Goal: Find specific page/section: Find specific page/section

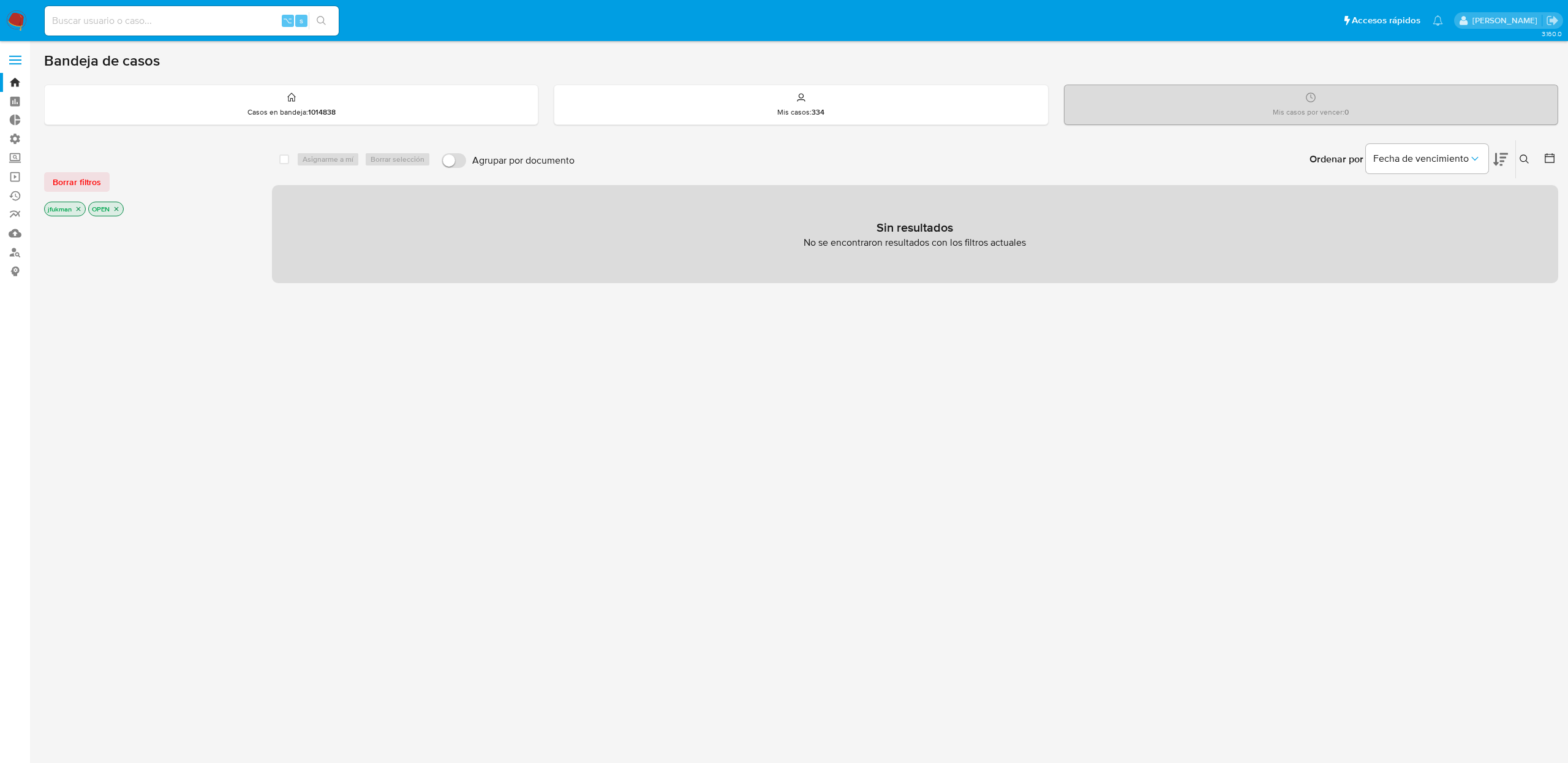
click at [17, 21] on img at bounding box center [17, 21] width 21 height 21
click at [79, 207] on icon "close-filter" at bounding box center [78, 209] width 7 height 7
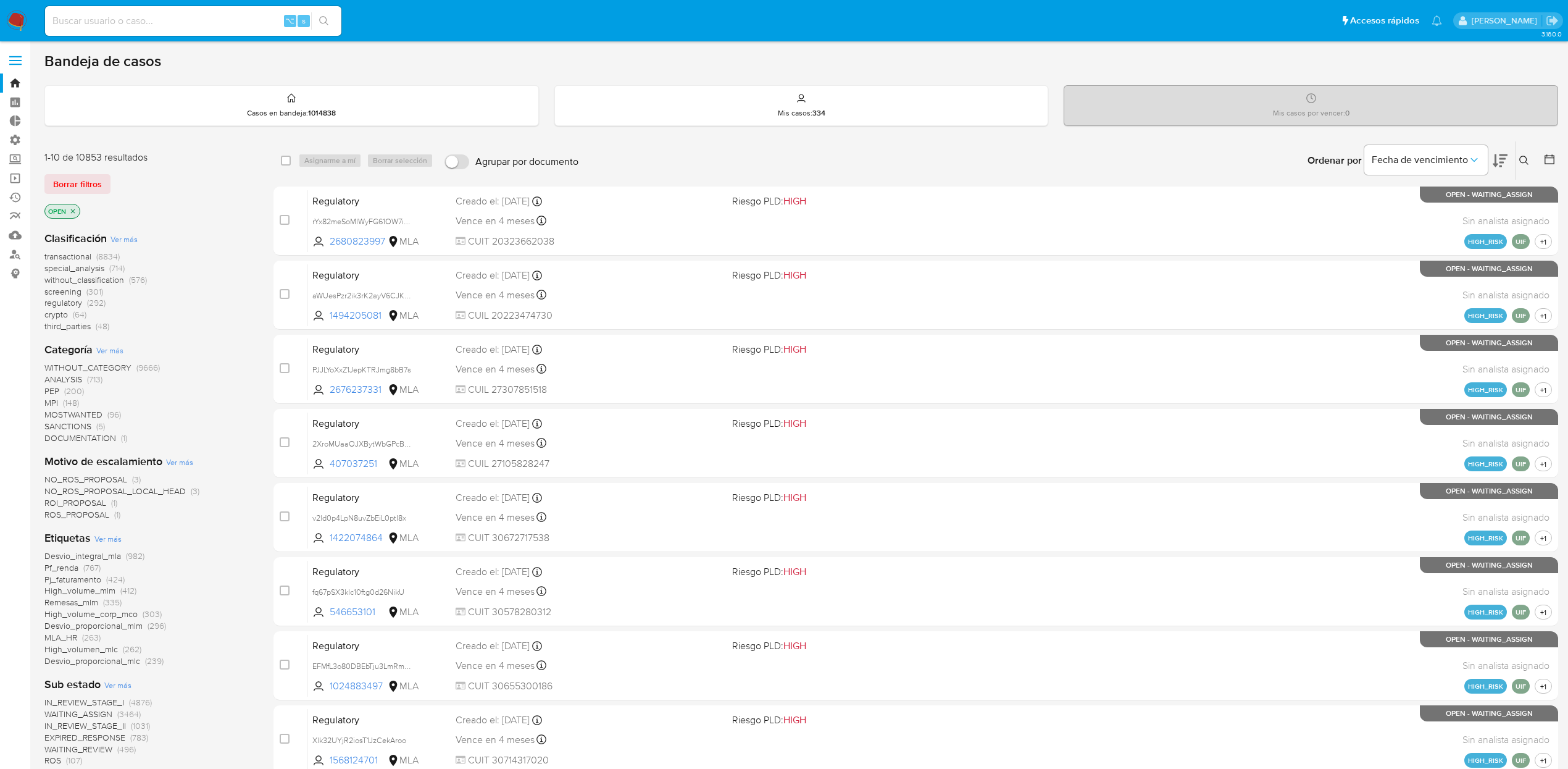
click at [74, 212] on icon "close-filter" at bounding box center [73, 211] width 7 height 7
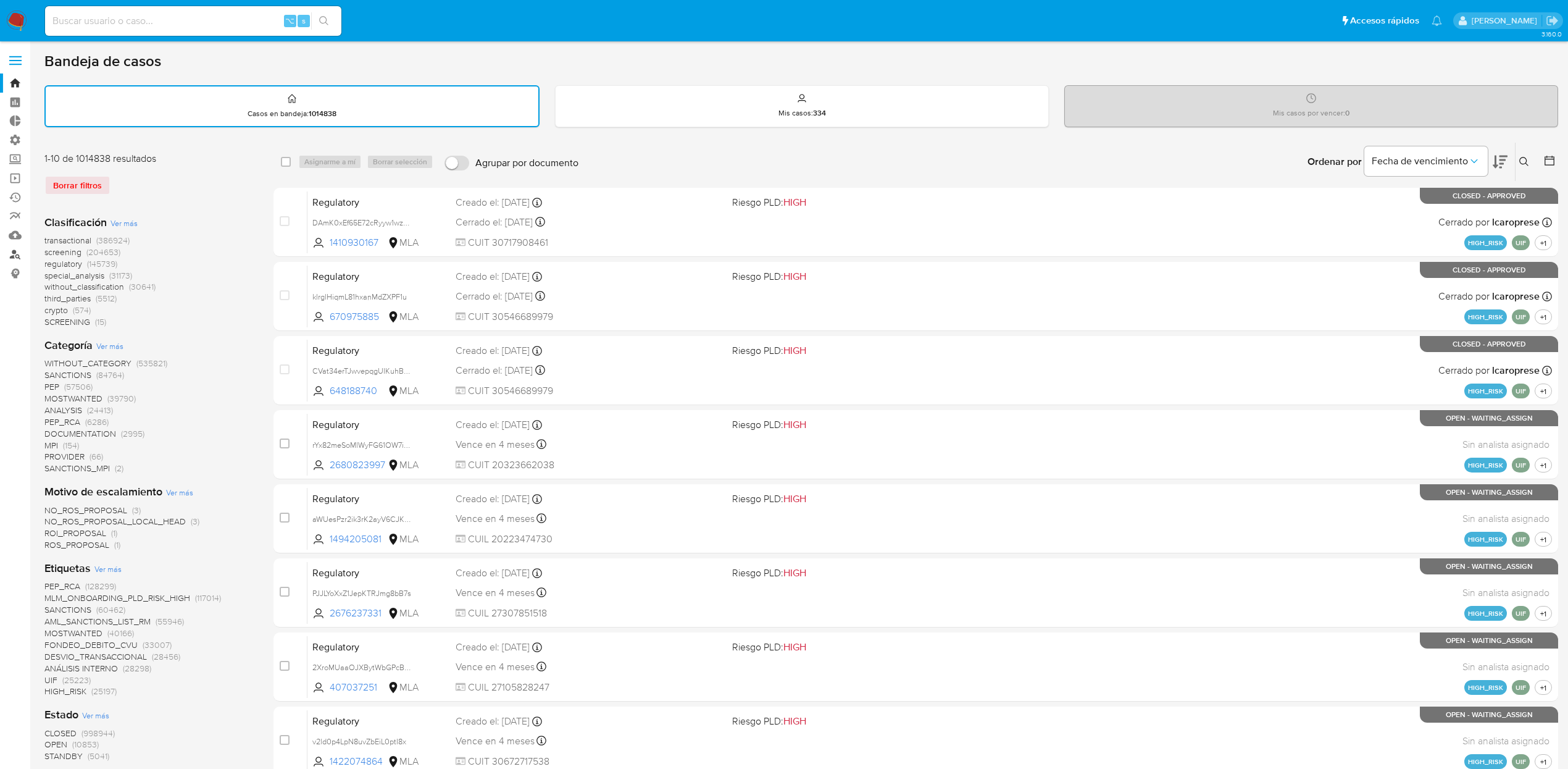
click at [14, 257] on link "Buscador de personas" at bounding box center [73, 254] width 147 height 19
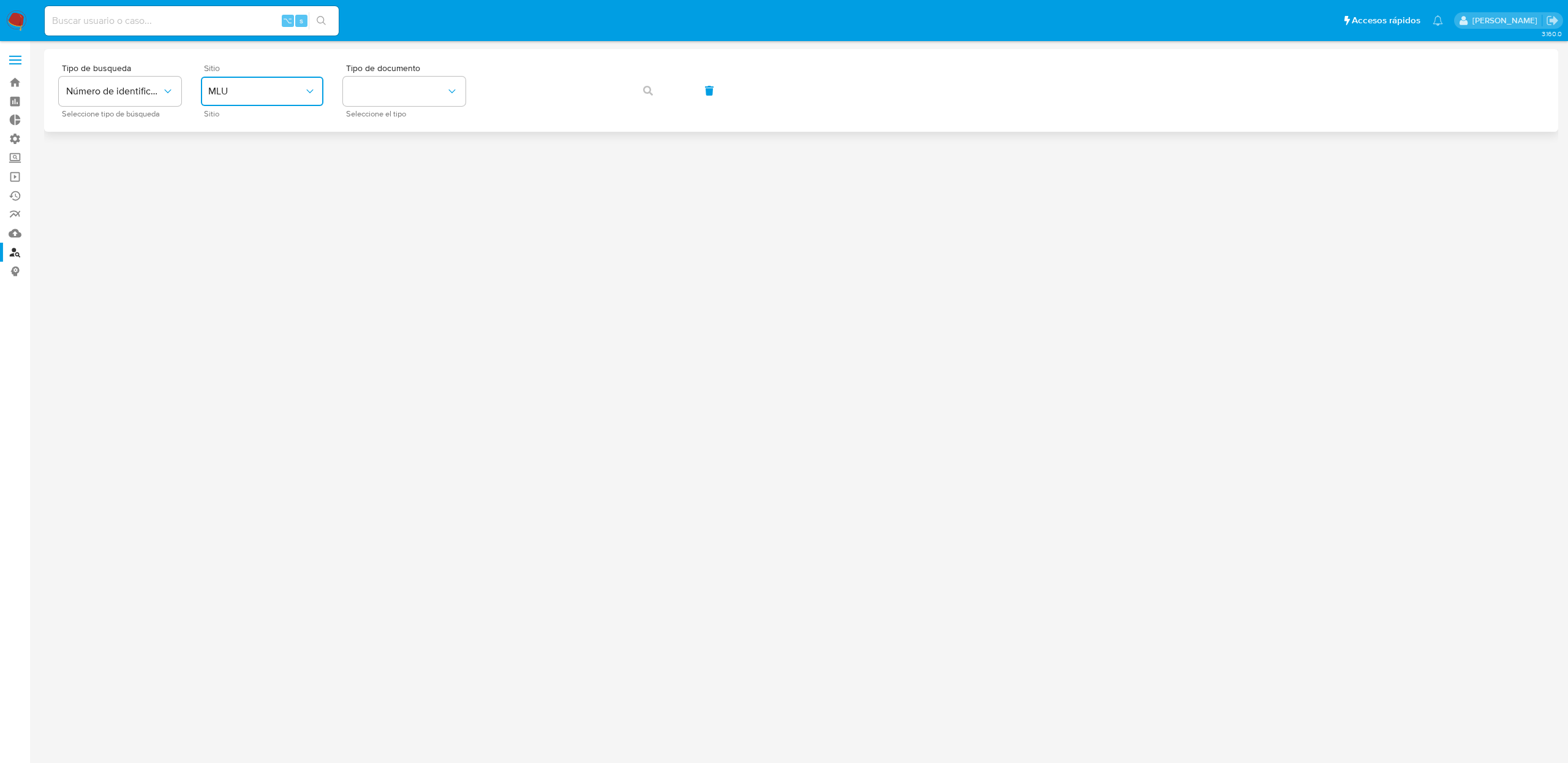
click at [280, 90] on span "MLU" at bounding box center [256, 91] width 96 height 12
click at [238, 148] on div "MLA" at bounding box center [258, 154] width 101 height 30
click at [441, 86] on button "identificationType" at bounding box center [404, 91] width 122 height 30
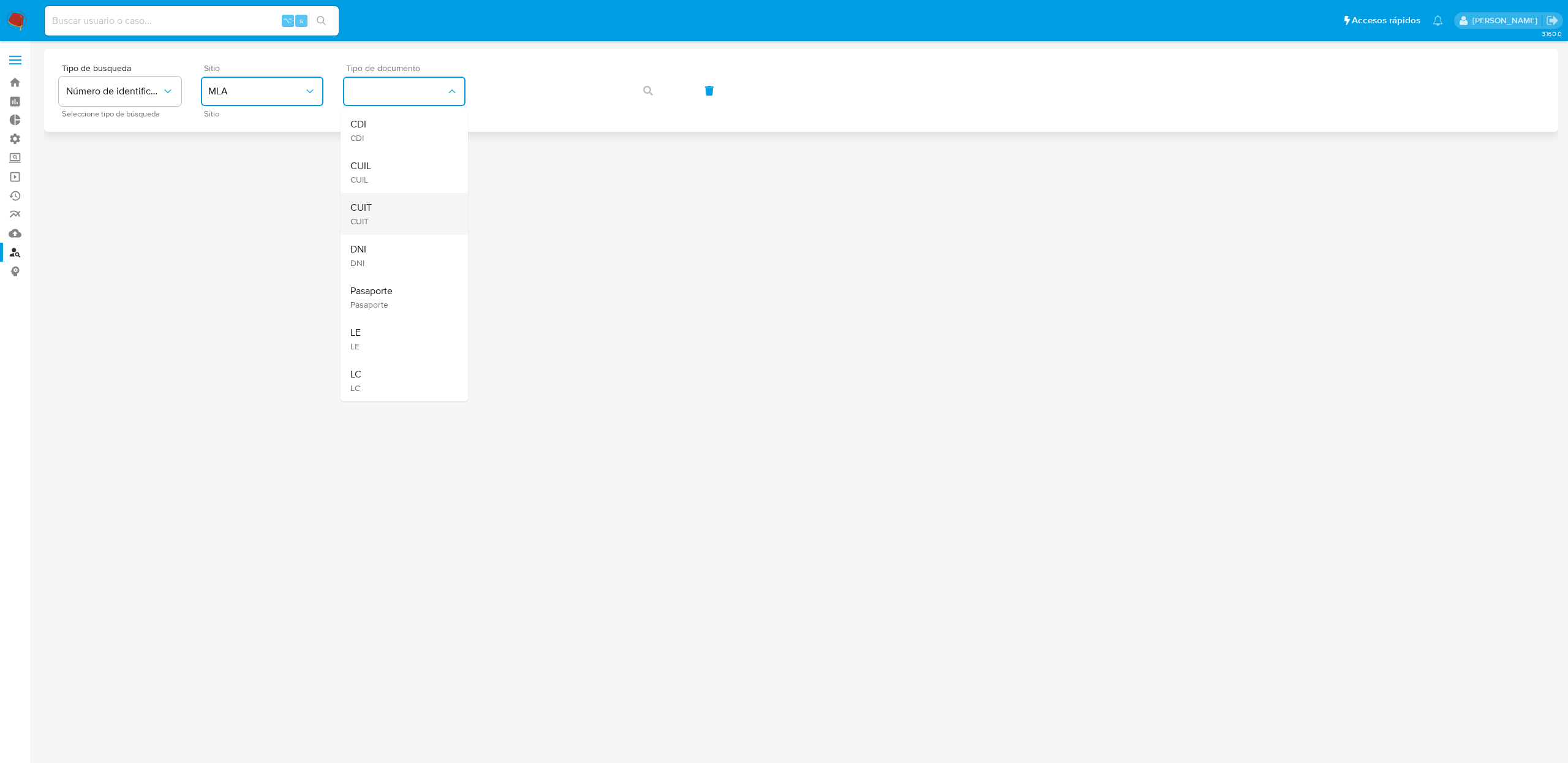
click at [376, 205] on div "CUIT CUIT" at bounding box center [400, 213] width 101 height 41
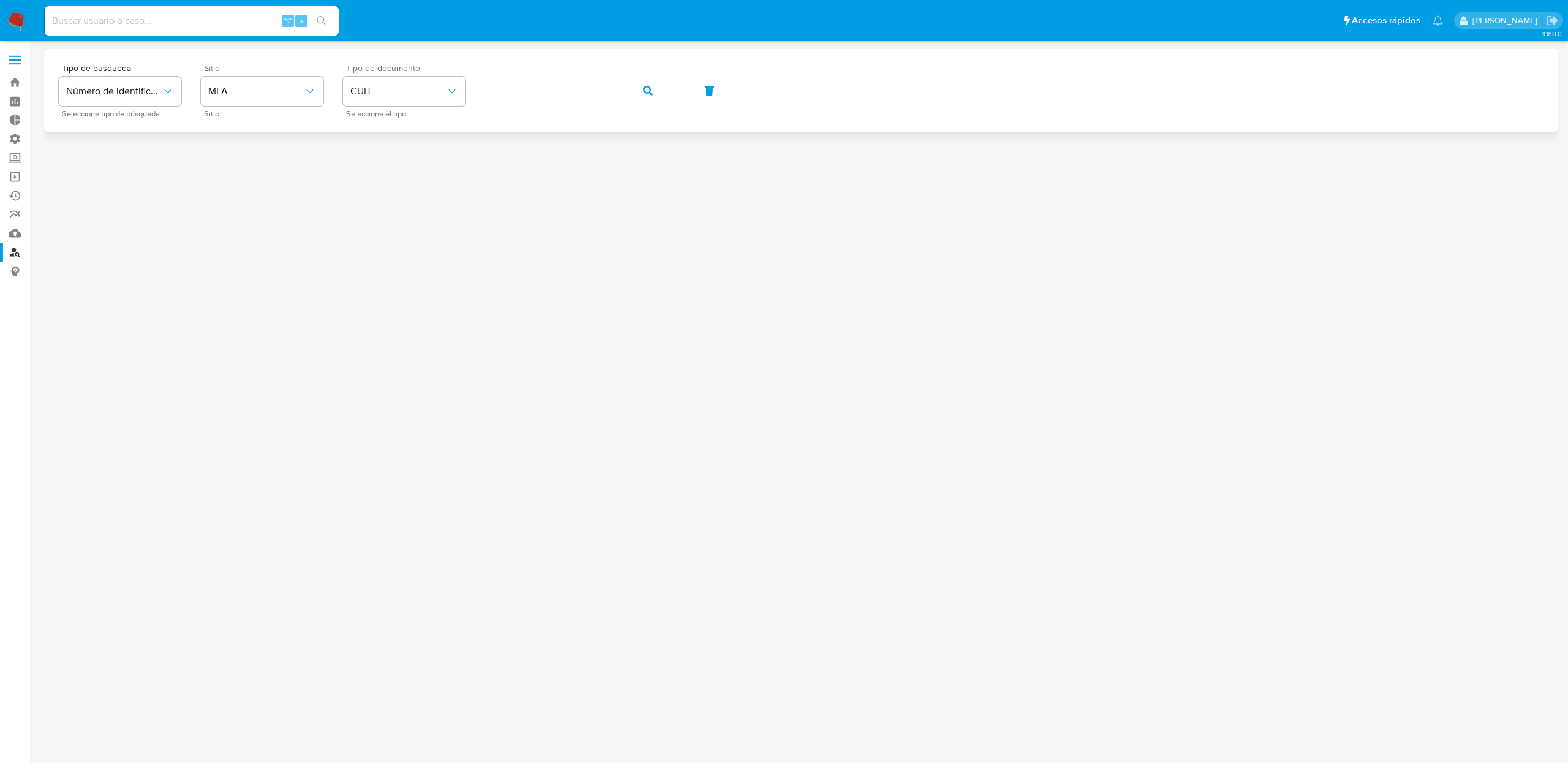
click at [673, 90] on div "Tipo de busqueda Número de identificación Seleccione tipo de búsqueda Sitio MLA…" at bounding box center [802, 91] width 1485 height 53
click at [648, 93] on icon "button" at bounding box center [648, 91] width 10 height 10
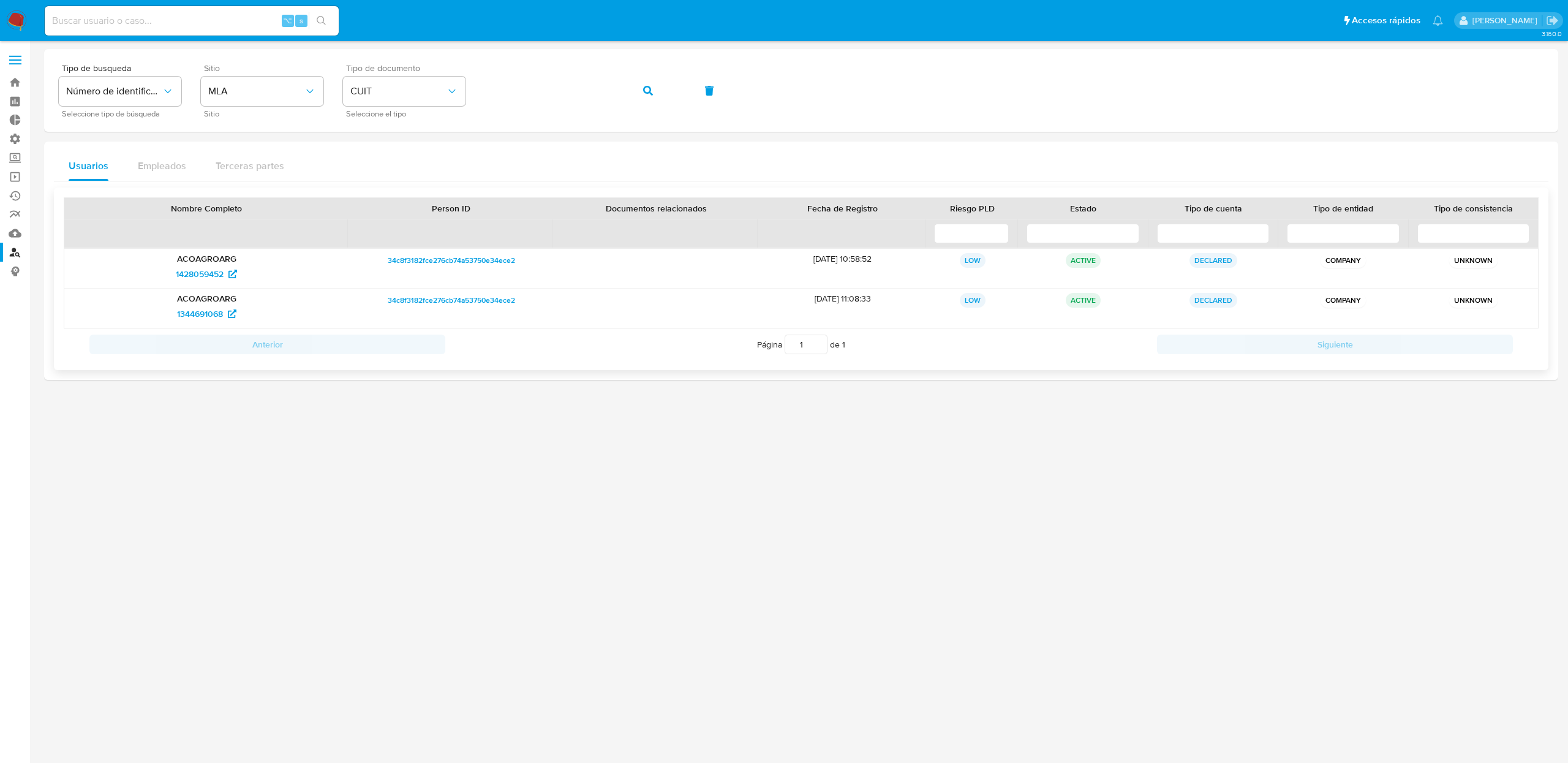
drag, startPoint x: 259, startPoint y: 274, endPoint x: 164, endPoint y: 278, distance: 95.1
click at [164, 278] on div "1428059452" at bounding box center [207, 274] width 267 height 20
click at [657, 91] on button "button" at bounding box center [648, 91] width 41 height 30
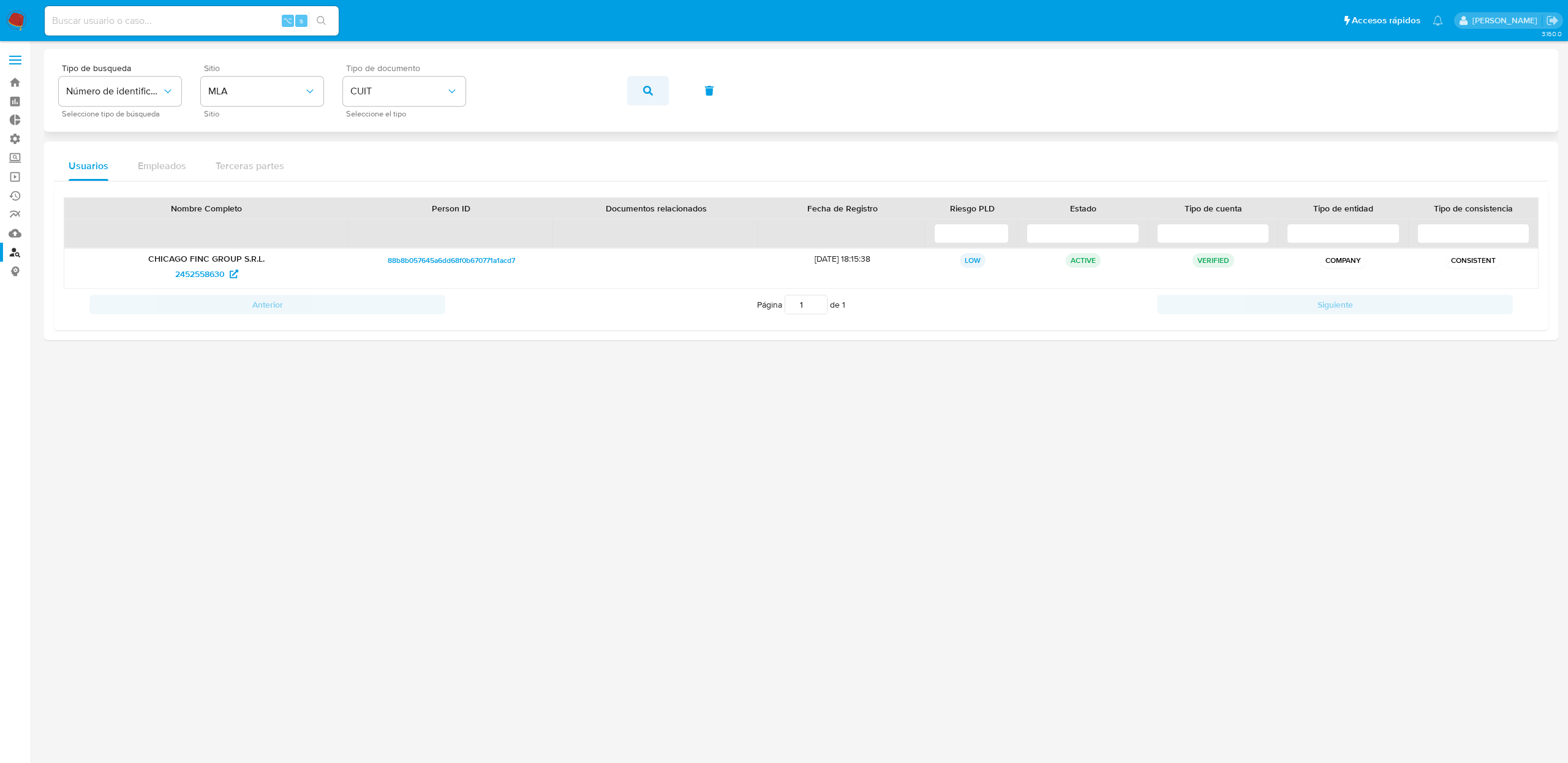
click at [650, 88] on icon "button" at bounding box center [648, 91] width 10 height 10
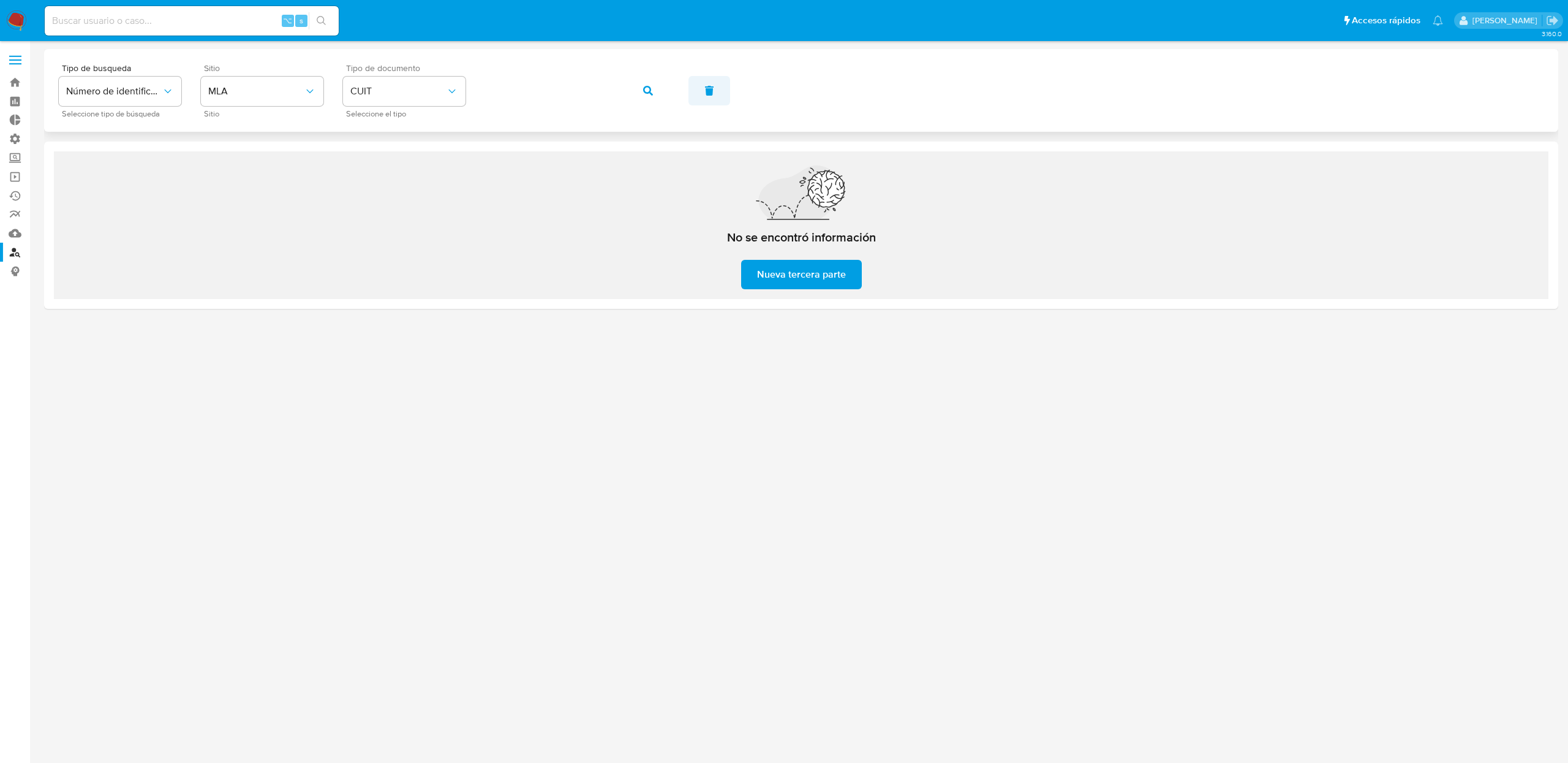
click at [688, 94] on button "button" at bounding box center [709, 91] width 41 height 30
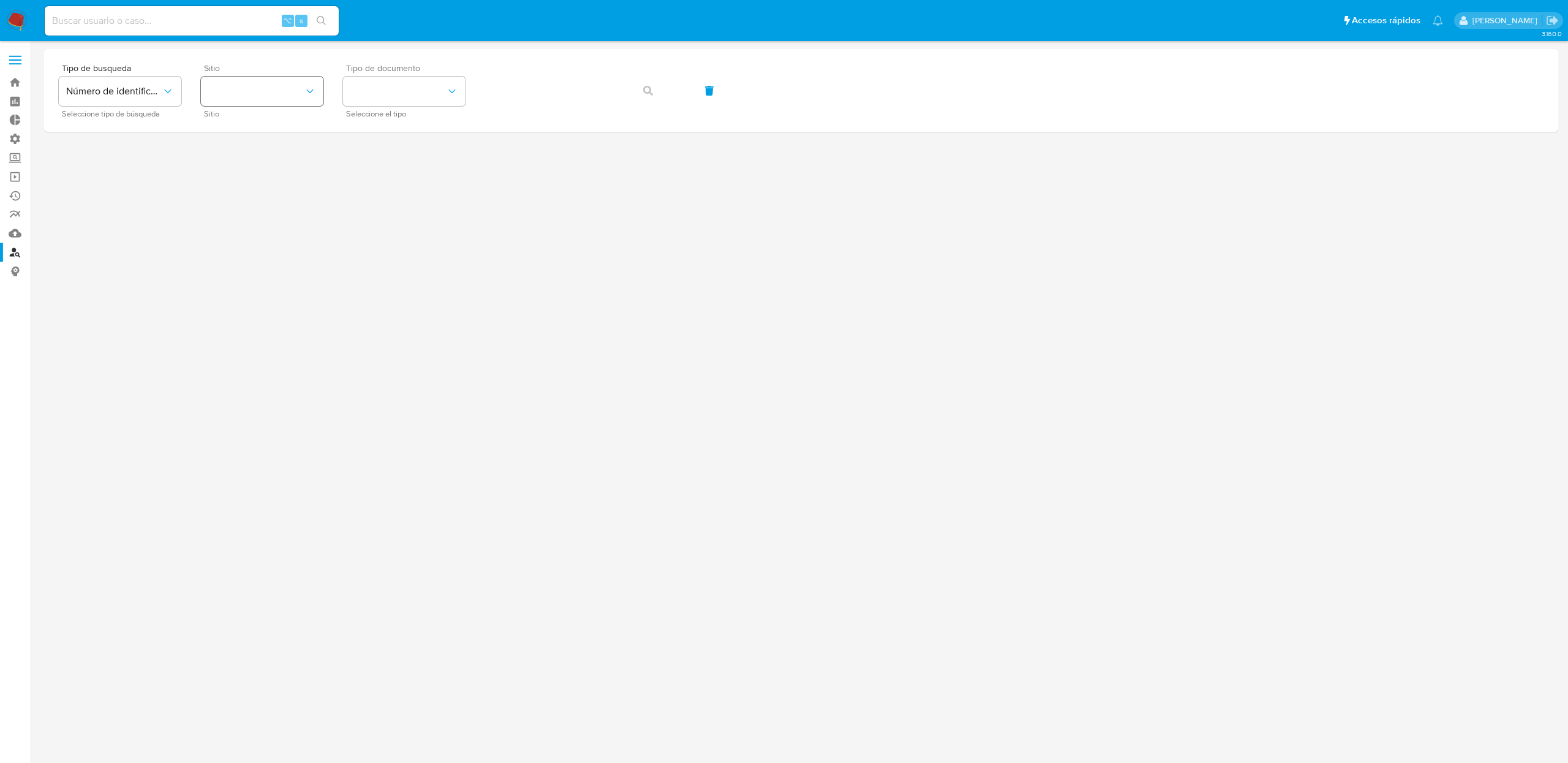
click at [269, 84] on button "site_id" at bounding box center [262, 91] width 122 height 30
click at [245, 154] on div "MLA" at bounding box center [258, 154] width 101 height 30
click at [439, 104] on button "identificationType" at bounding box center [404, 91] width 122 height 30
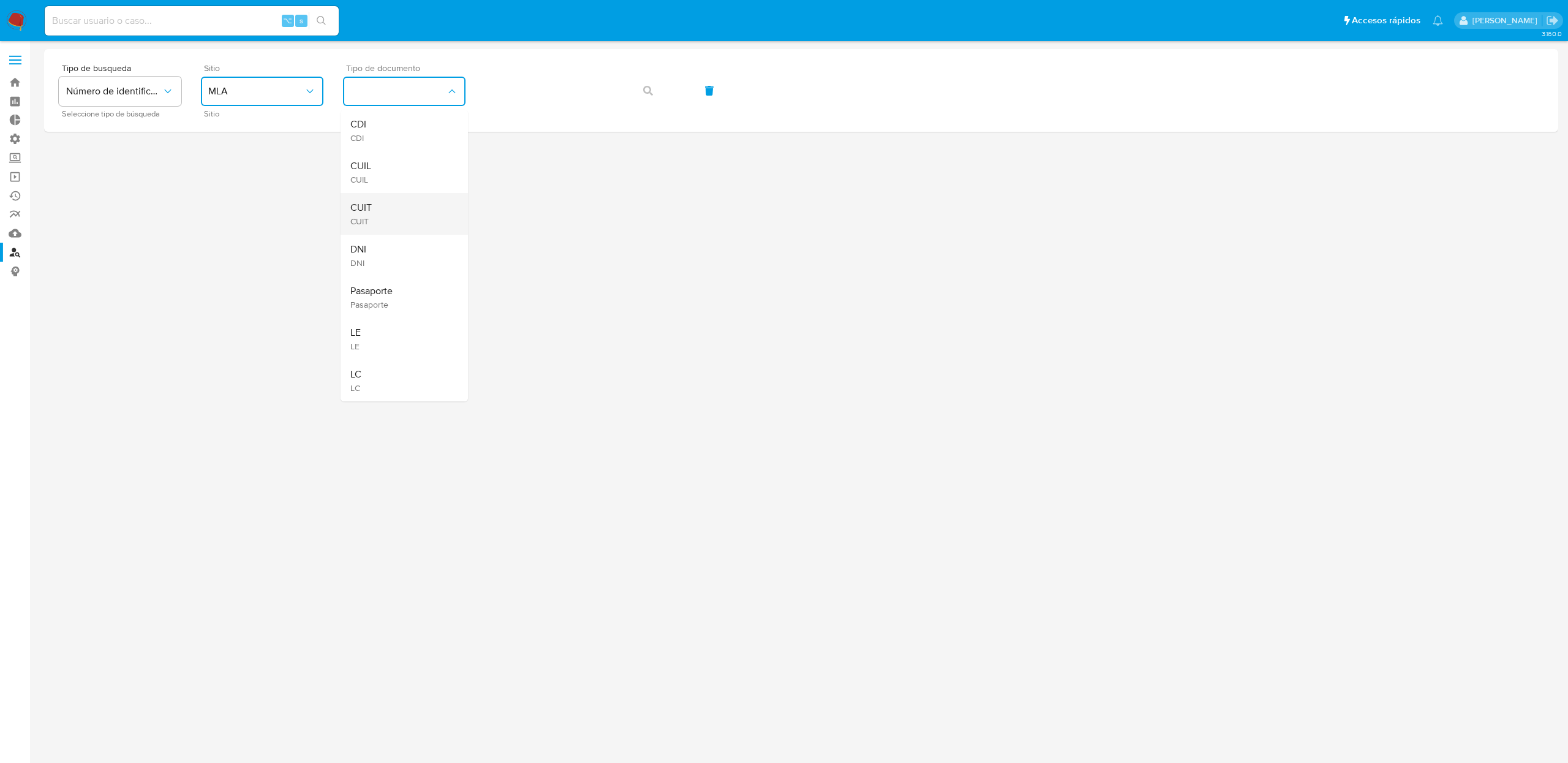
click at [384, 207] on div "CUIT CUIT" at bounding box center [400, 213] width 101 height 41
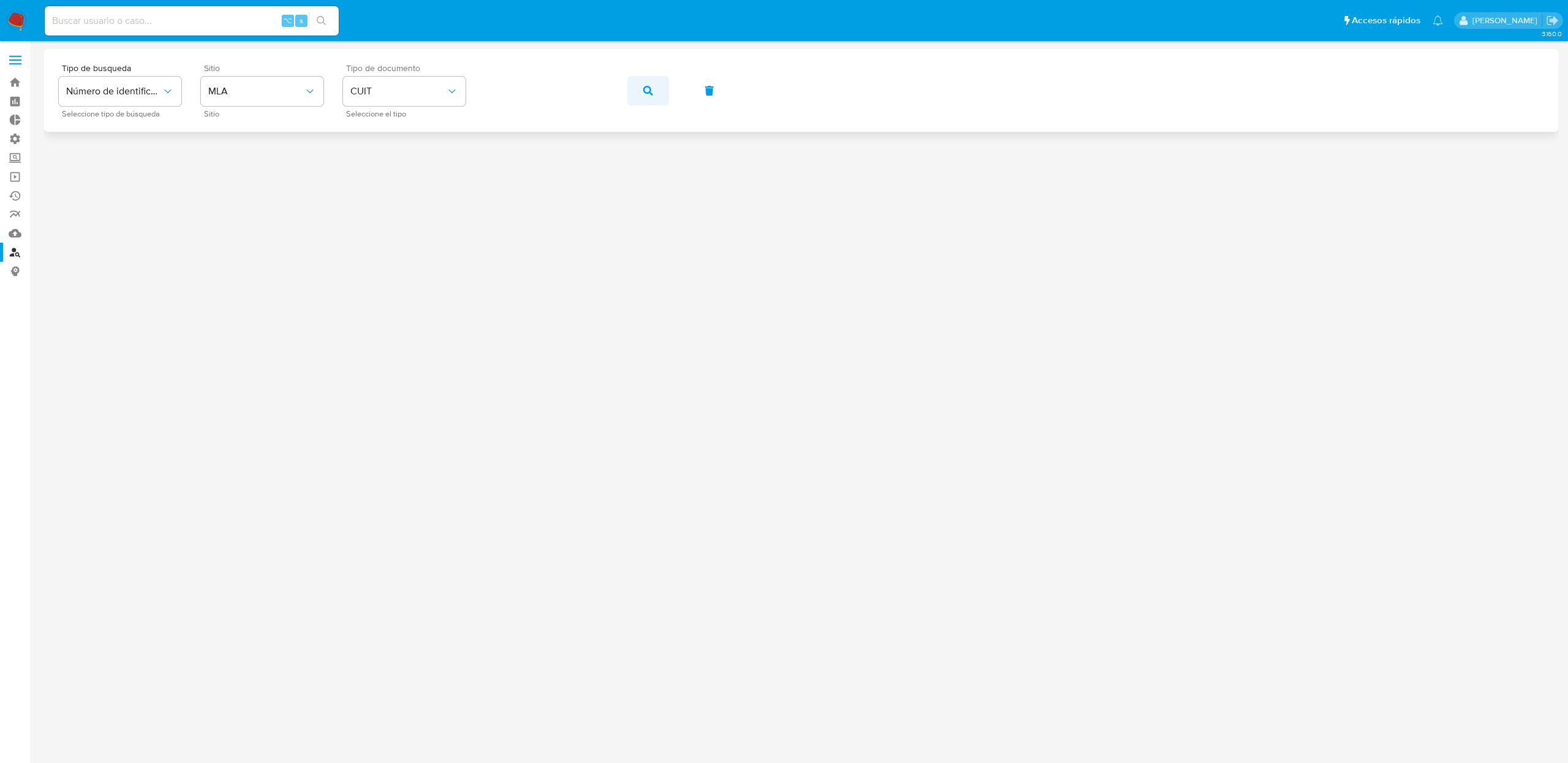
click at [644, 95] on span "button" at bounding box center [648, 91] width 10 height 27
